Goal: Task Accomplishment & Management: Manage account settings

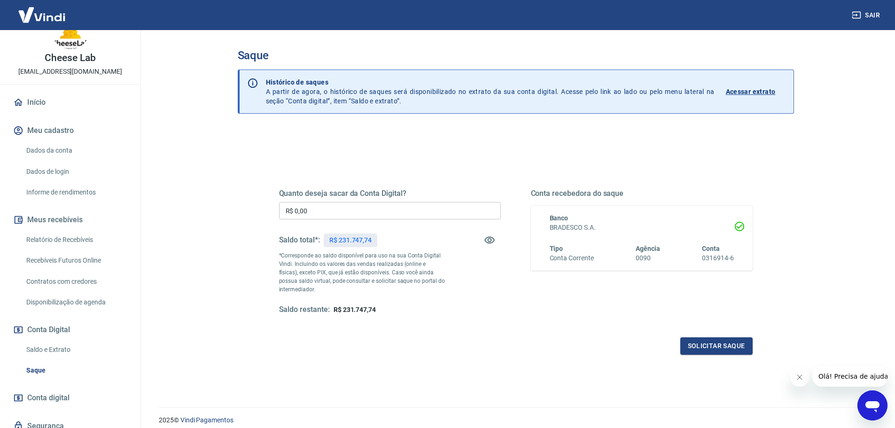
scroll to position [47, 0]
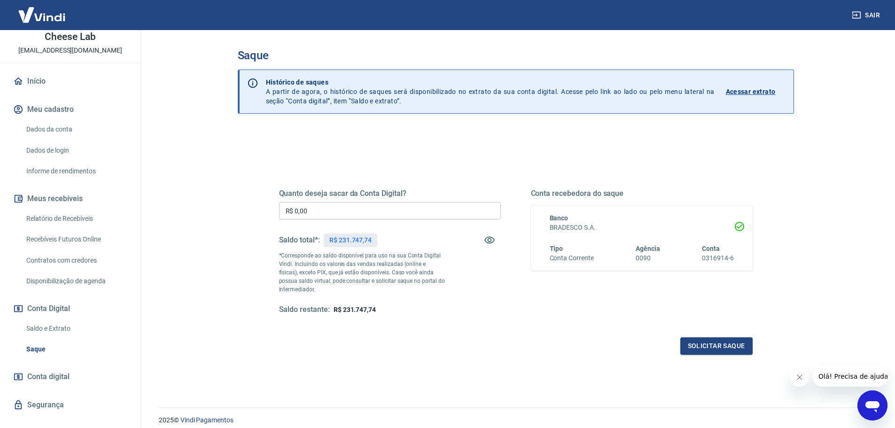
click at [47, 327] on link "Saldo e Extrato" at bounding box center [76, 328] width 107 height 19
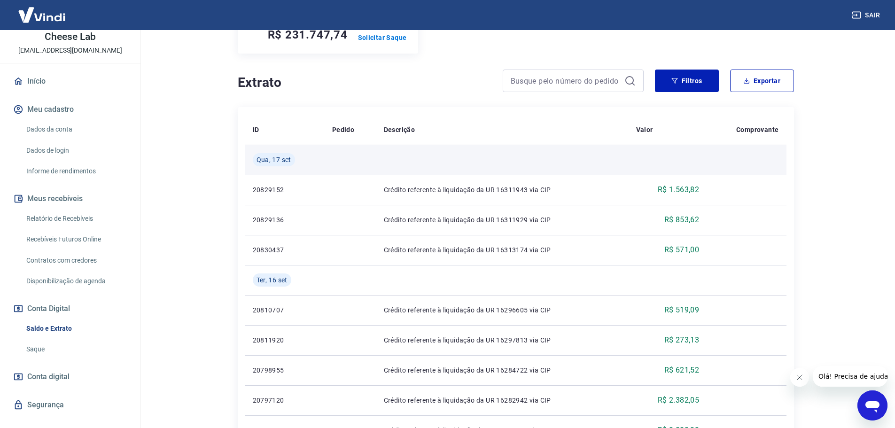
scroll to position [94, 0]
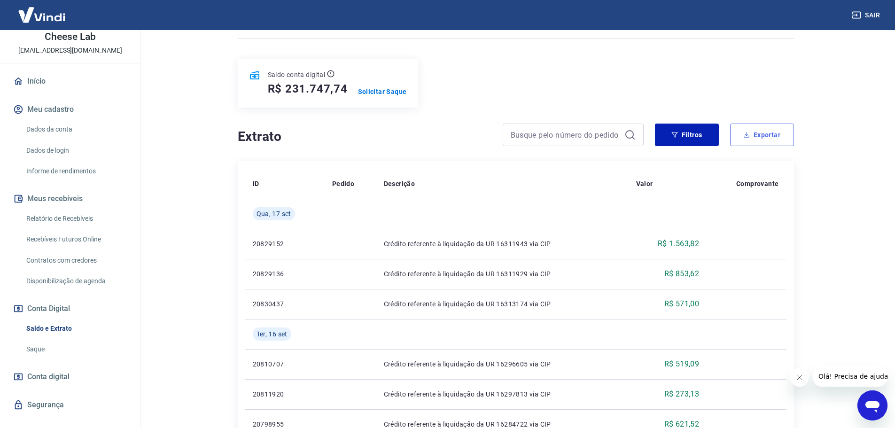
click at [755, 137] on button "Exportar" at bounding box center [762, 135] width 64 height 23
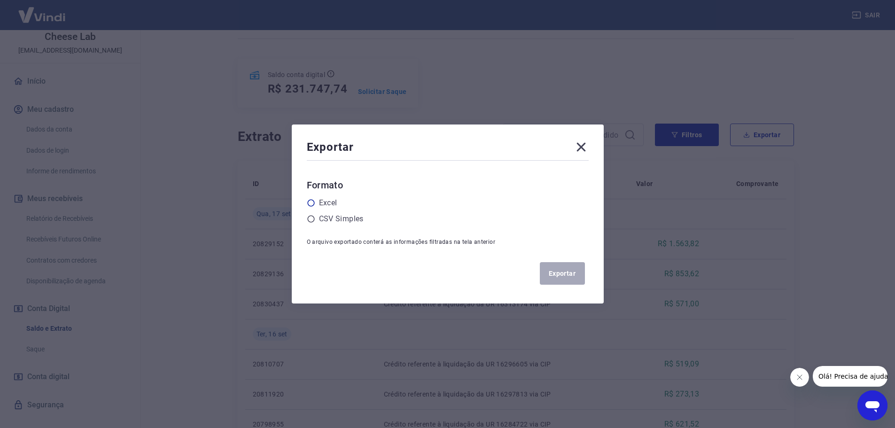
click at [312, 204] on icon at bounding box center [311, 203] width 8 height 8
click at [0, 0] on input "radio" at bounding box center [0, 0] width 0 height 0
click at [567, 273] on button "Exportar" at bounding box center [562, 273] width 45 height 23
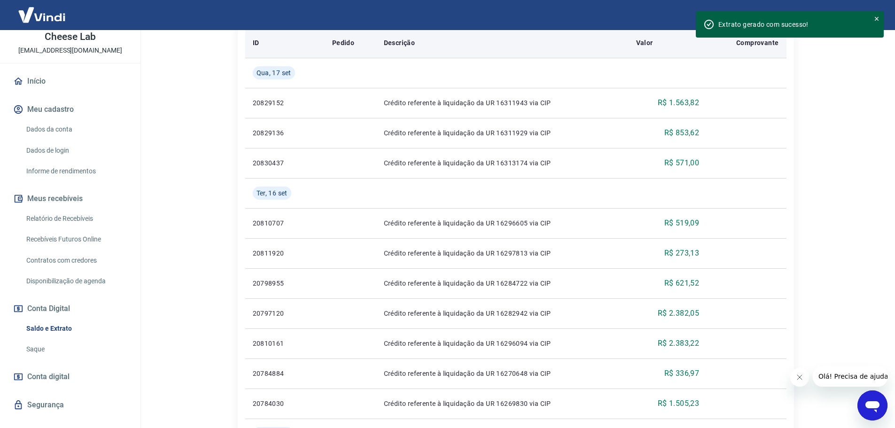
scroll to position [0, 0]
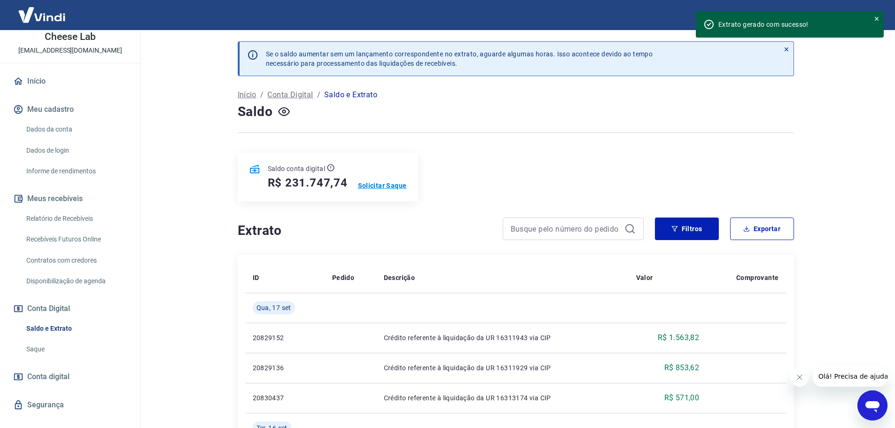
click at [380, 188] on p "Solicitar Saque" at bounding box center [382, 185] width 49 height 9
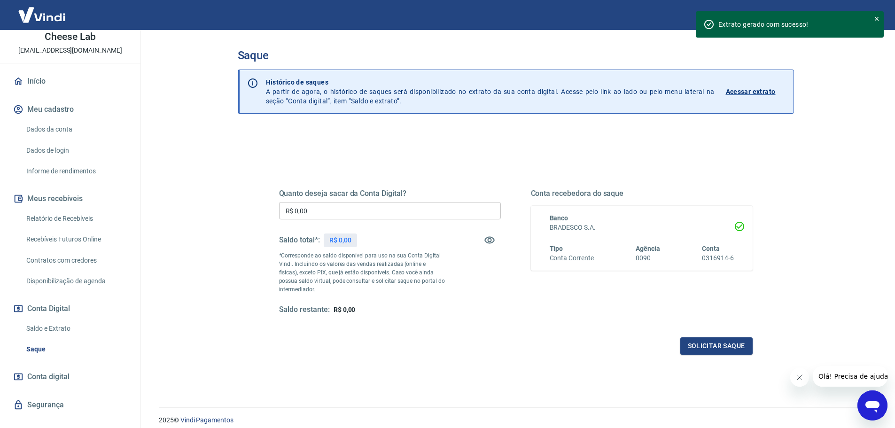
click at [373, 210] on input "R$ 0,00" at bounding box center [390, 210] width 222 height 17
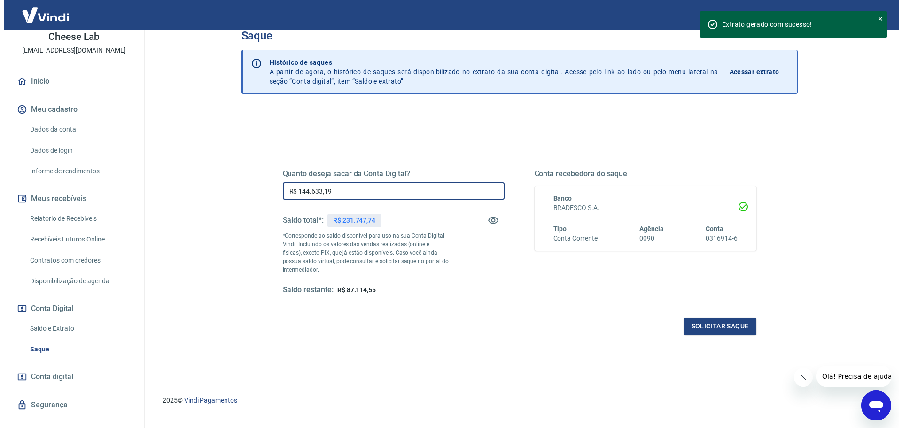
scroll to position [37, 0]
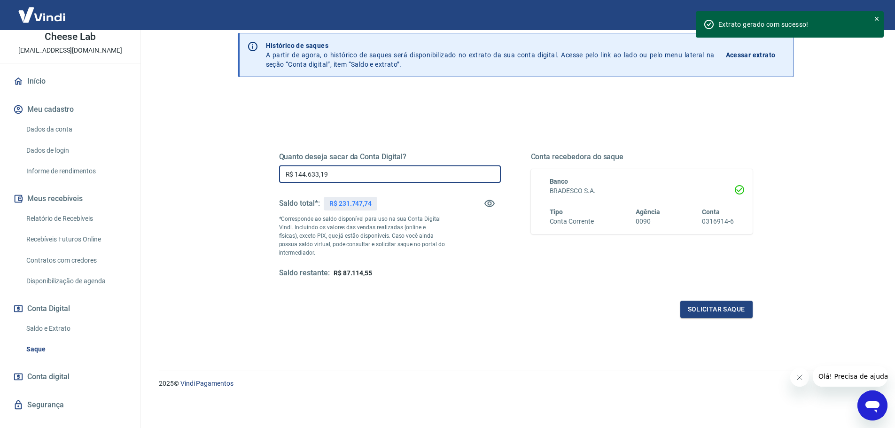
type input "R$ 144.633,19"
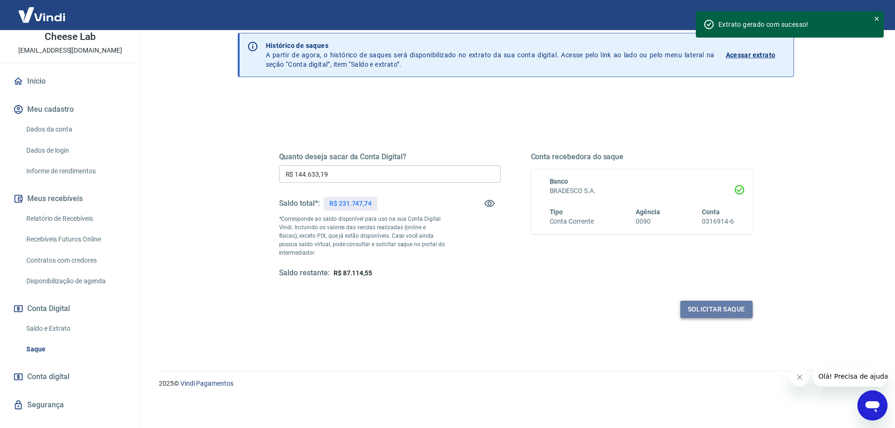
click at [706, 312] on button "Solicitar saque" at bounding box center [716, 309] width 72 height 17
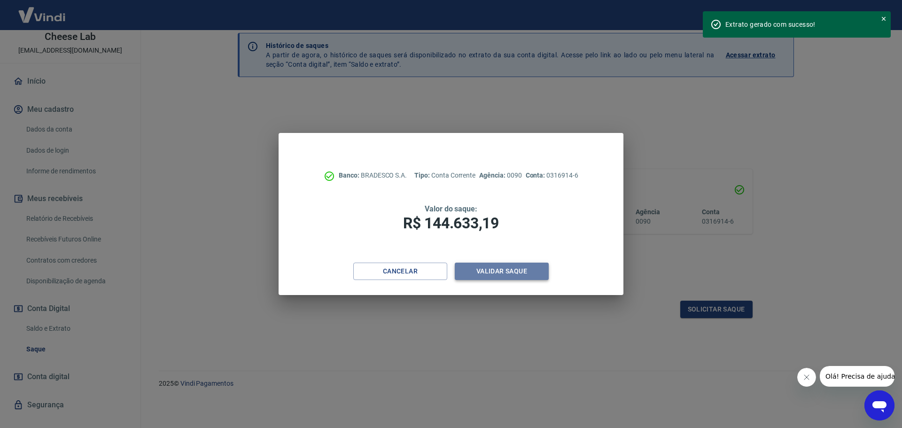
click at [498, 275] on button "Validar saque" at bounding box center [502, 271] width 94 height 17
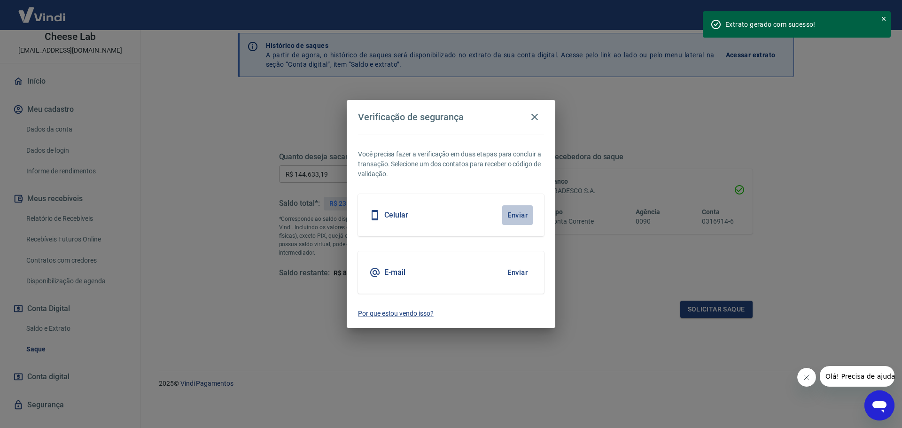
click at [512, 215] on button "Enviar" at bounding box center [517, 215] width 31 height 20
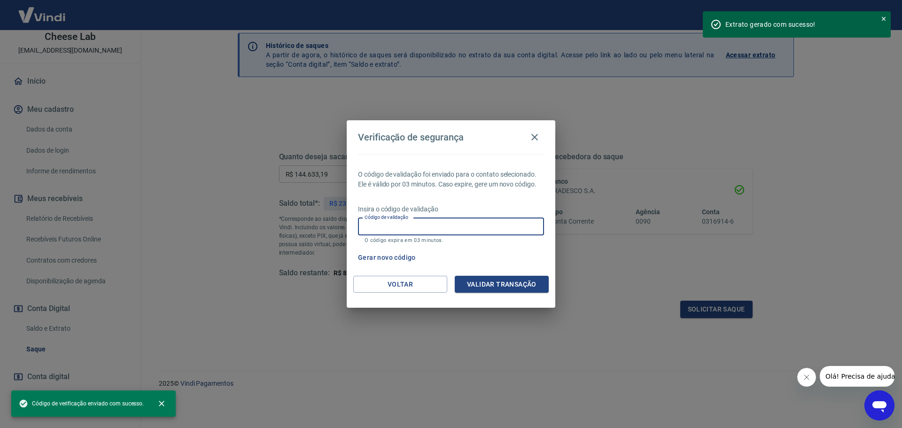
click at [438, 224] on input "Código de validação" at bounding box center [451, 226] width 186 height 17
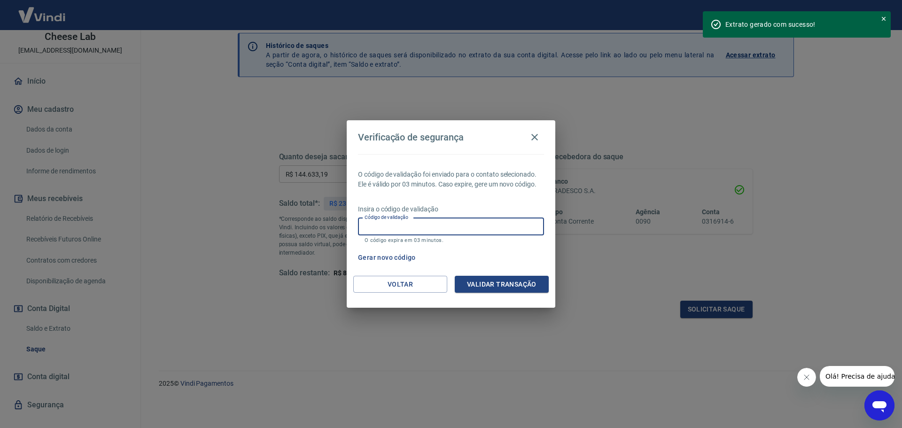
click at [539, 246] on div "O código de validação foi enviado para o contato selecionado. Ele é válido por …" at bounding box center [451, 215] width 209 height 122
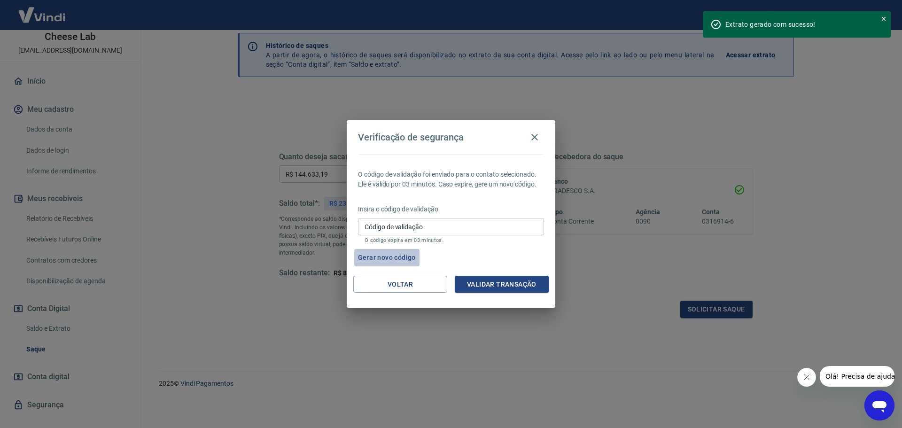
click at [387, 259] on button "Gerar novo código" at bounding box center [386, 257] width 65 height 17
click at [536, 136] on icon "button" at bounding box center [534, 137] width 7 height 7
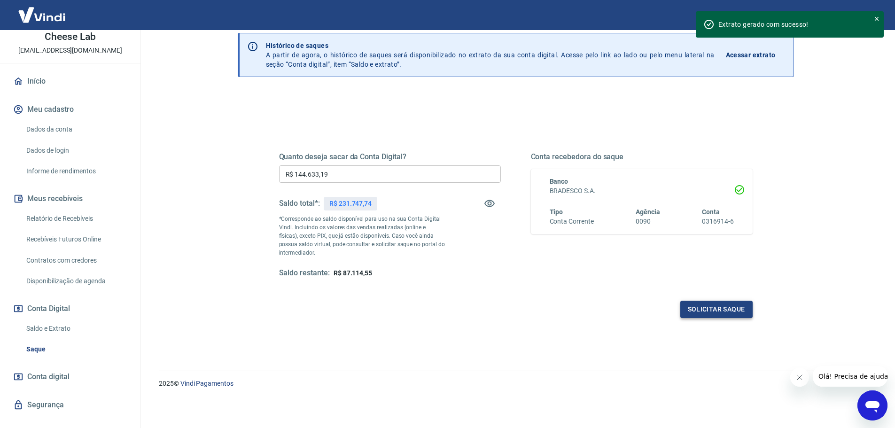
click at [703, 311] on button "Solicitar saque" at bounding box center [716, 309] width 72 height 17
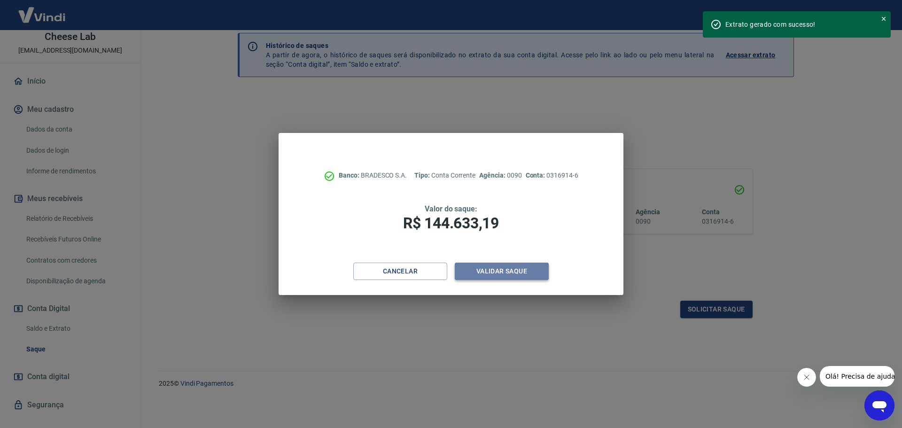
click at [503, 272] on button "Validar saque" at bounding box center [502, 271] width 94 height 17
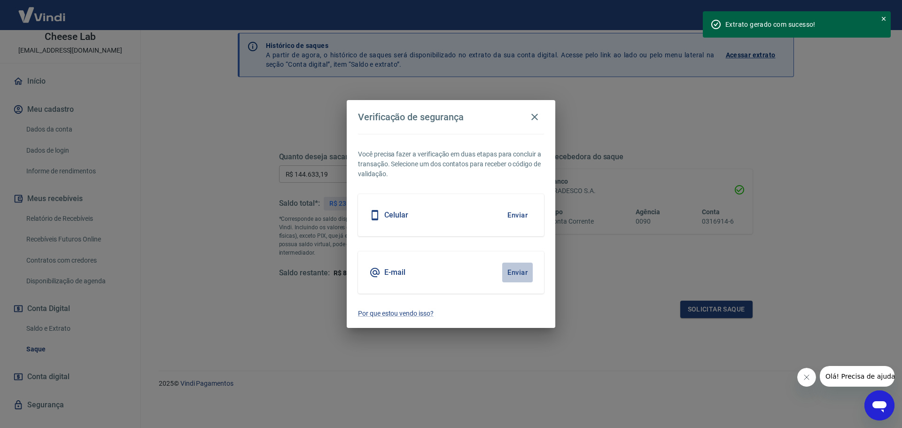
click at [519, 272] on button "Enviar" at bounding box center [517, 273] width 31 height 20
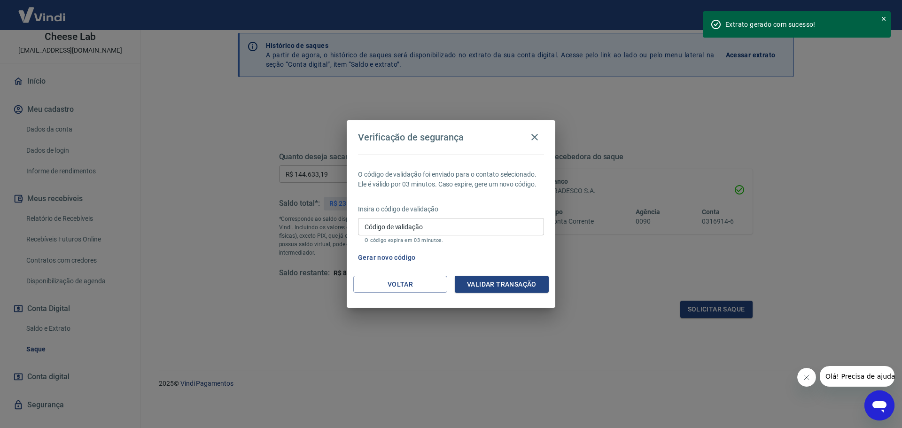
click at [883, 18] on icon at bounding box center [883, 19] width 7 height 7
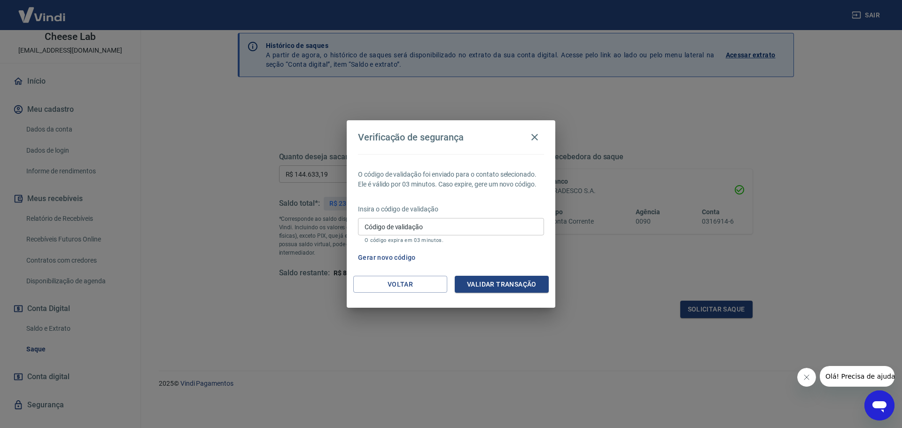
click at [387, 224] on input "Código de validação" at bounding box center [451, 226] width 186 height 17
type input "286497"
click at [488, 283] on button "Validar transação" at bounding box center [502, 284] width 94 height 17
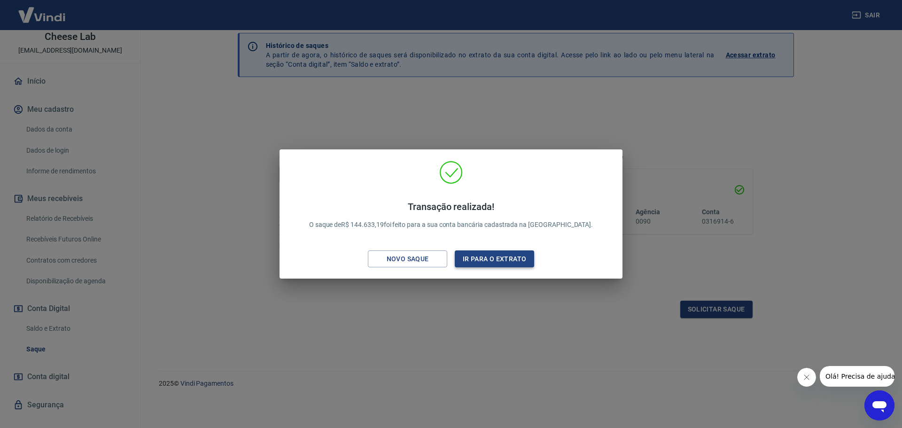
click at [491, 262] on button "Ir para o extrato" at bounding box center [494, 258] width 79 height 17
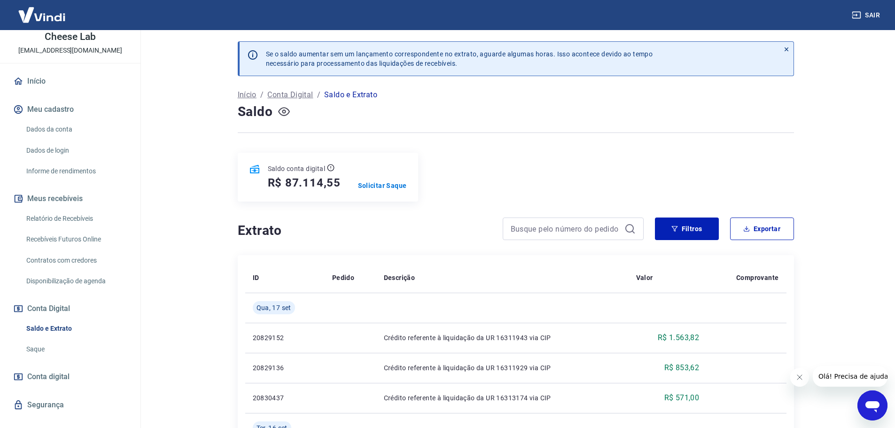
click at [286, 108] on icon "button" at bounding box center [284, 112] width 12 height 12
click at [286, 109] on icon "button" at bounding box center [284, 112] width 12 height 12
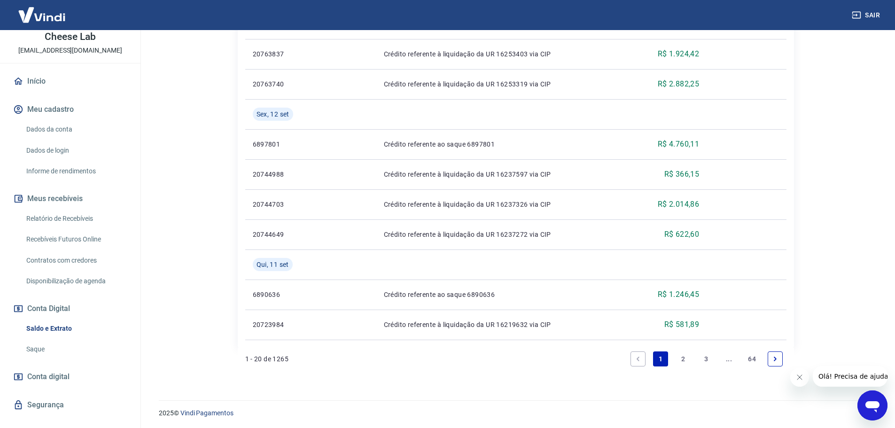
scroll to position [706, 0]
click at [550, 374] on div "1 - 20 de 1265 1 2 3 ... 64" at bounding box center [516, 361] width 556 height 30
